Goal: Information Seeking & Learning: Learn about a topic

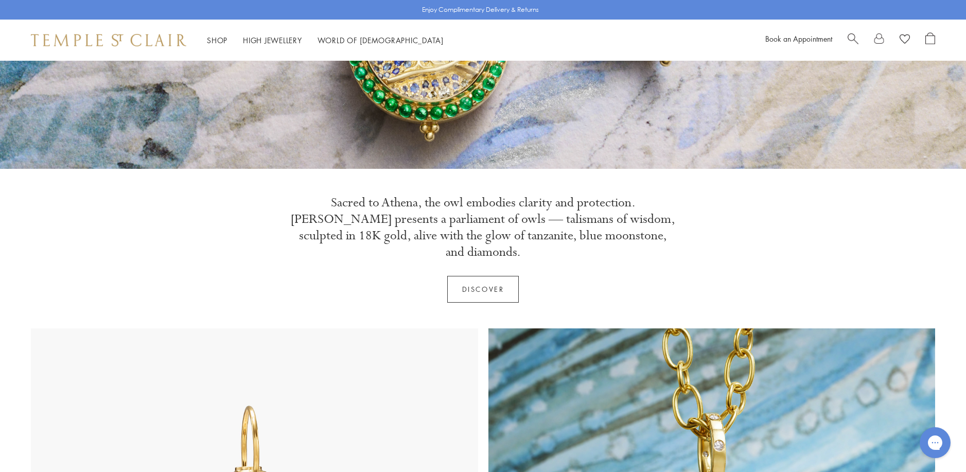
scroll to position [257, 0]
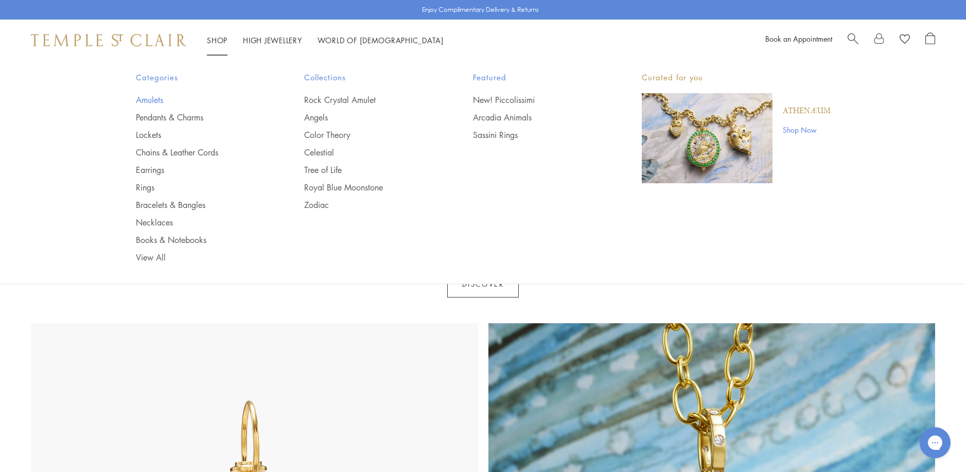
click at [143, 100] on link "Amulets" at bounding box center [200, 99] width 128 height 11
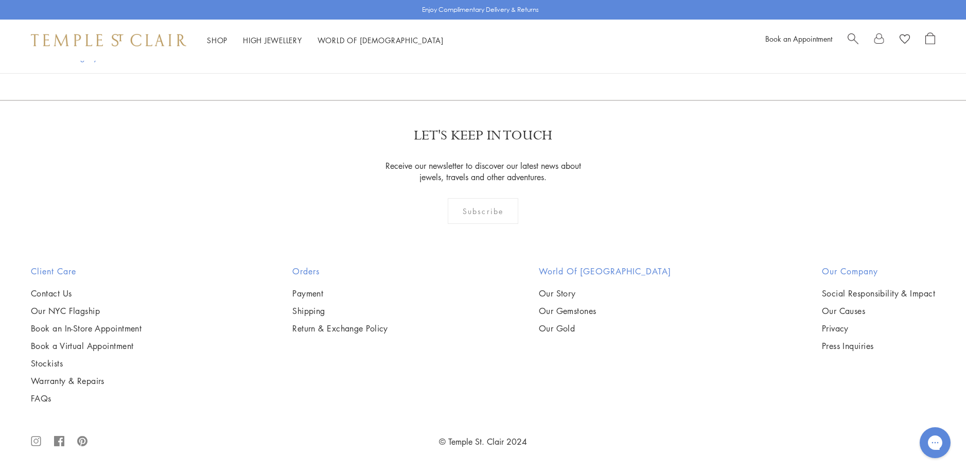
scroll to position [2265, 0]
click at [0, 0] on img at bounding box center [0, 0] width 0 height 0
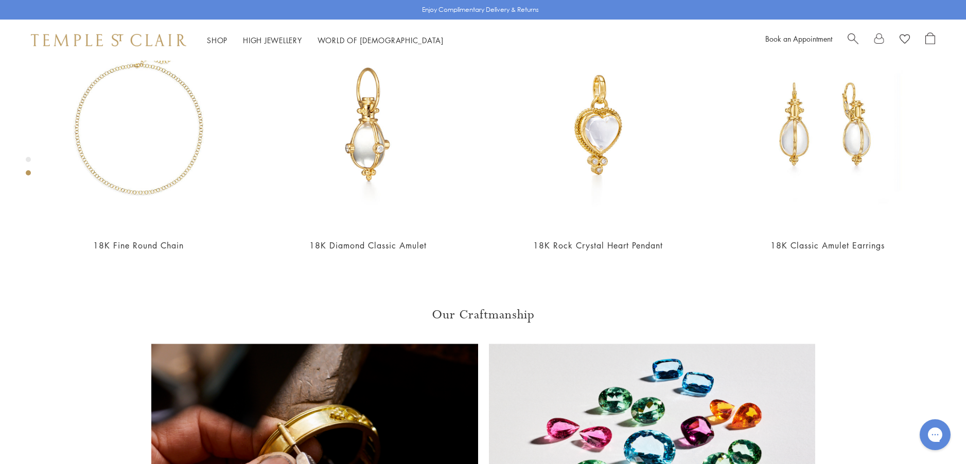
scroll to position [627, 0]
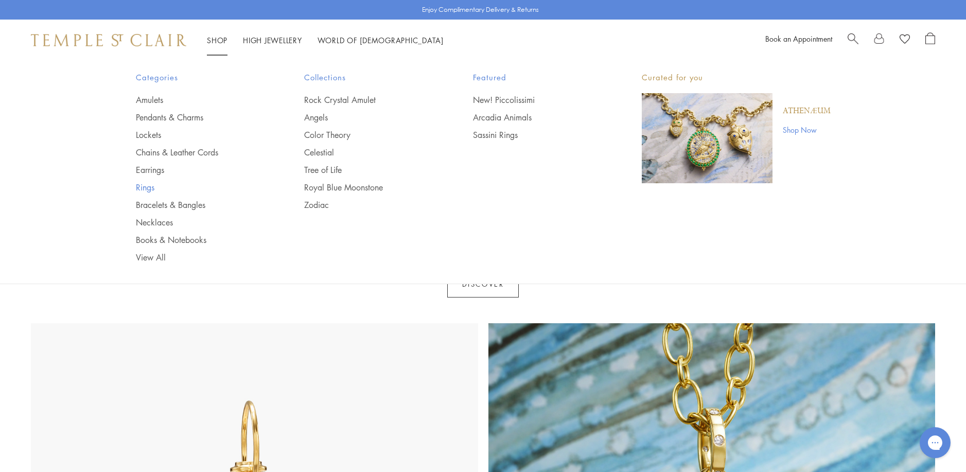
click at [145, 187] on link "Rings" at bounding box center [200, 187] width 128 height 11
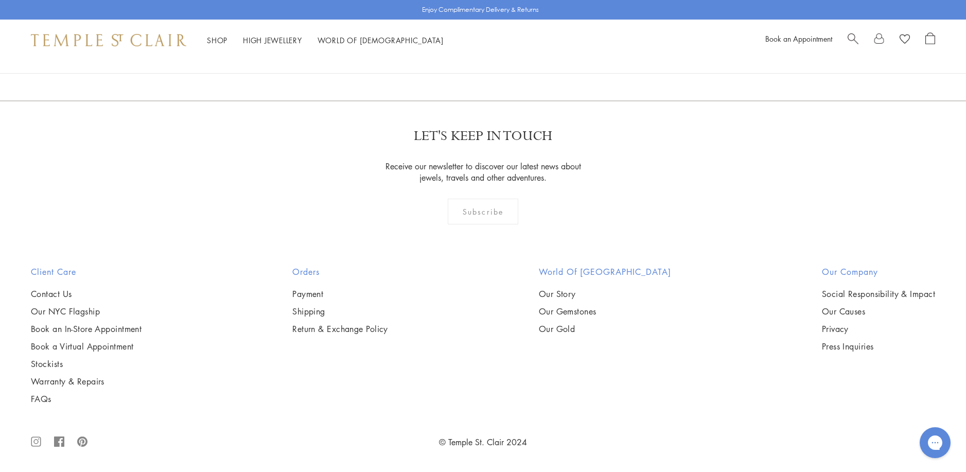
scroll to position [2934, 0]
click at [0, 0] on img at bounding box center [0, 0] width 0 height 0
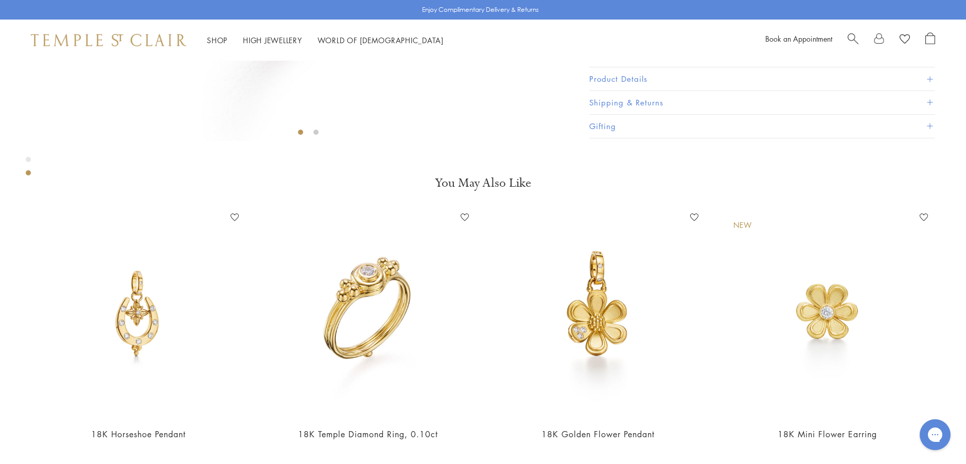
scroll to position [473, 0]
